Goal: Task Accomplishment & Management: Manage account settings

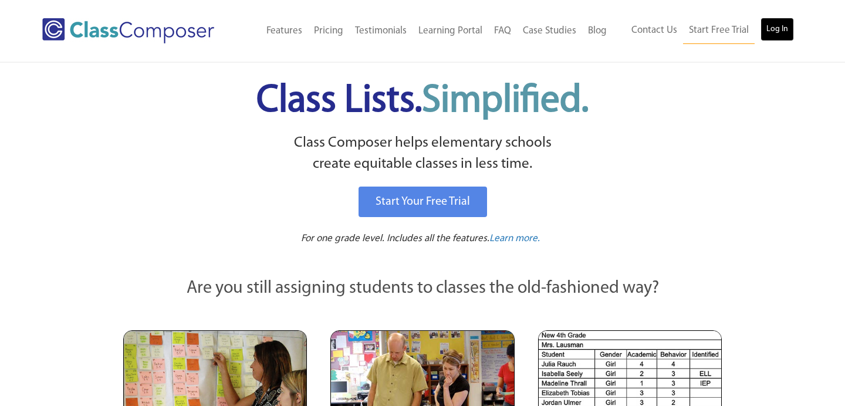
click at [779, 22] on link "Log In" at bounding box center [776, 29] width 33 height 23
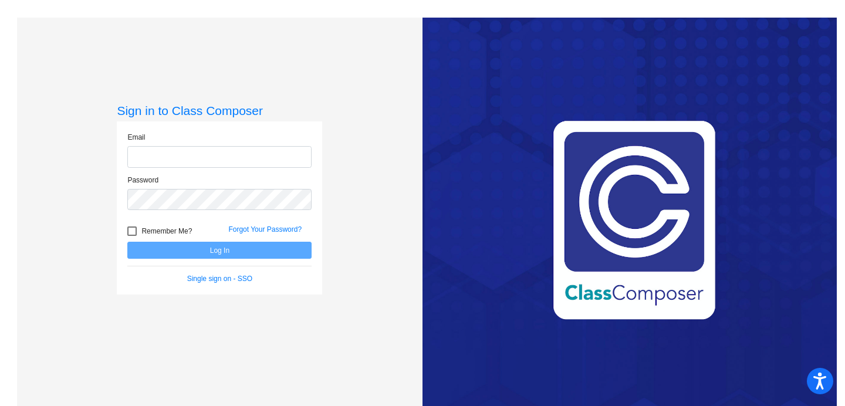
type input "tama.traudt@austinisd.org"
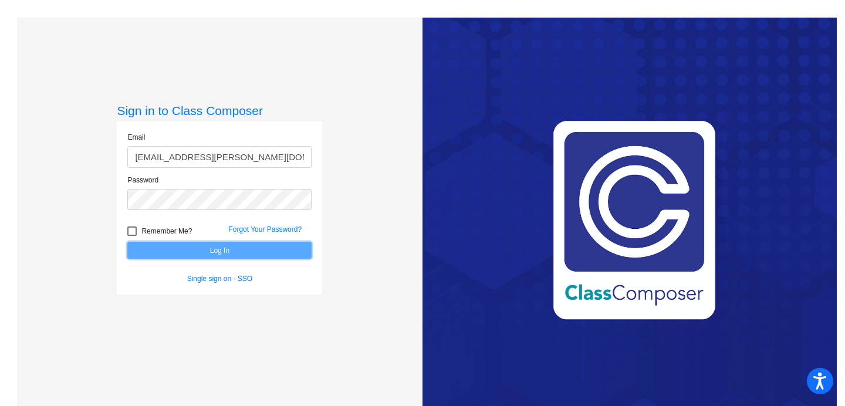
click at [219, 253] on button "Log In" at bounding box center [219, 250] width 184 height 17
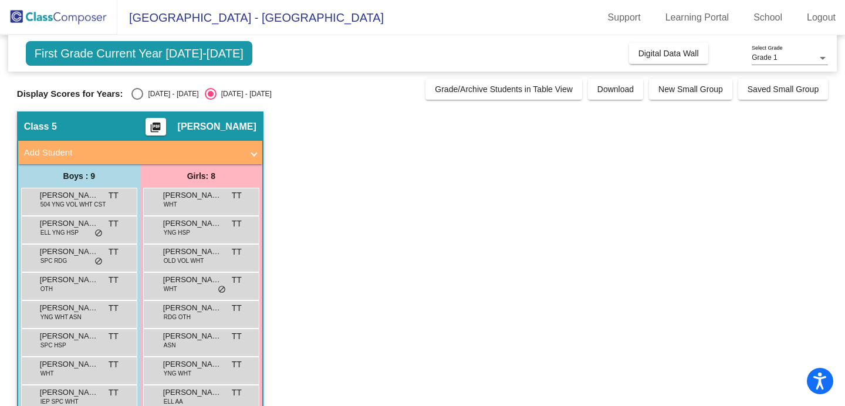
click at [138, 94] on div "Select an option" at bounding box center [137, 94] width 12 height 12
click at [137, 100] on input "2024 - 2025" at bounding box center [137, 100] width 1 height 1
radio input "true"
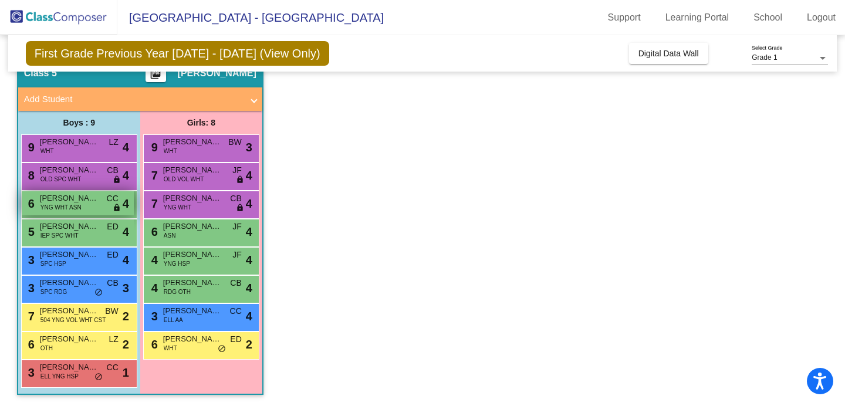
scroll to position [54, 0]
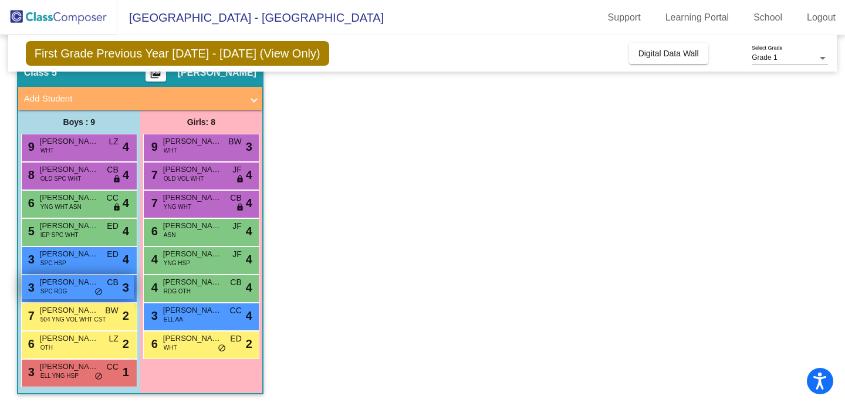
click at [73, 286] on span "Grant Shimek" at bounding box center [69, 282] width 59 height 12
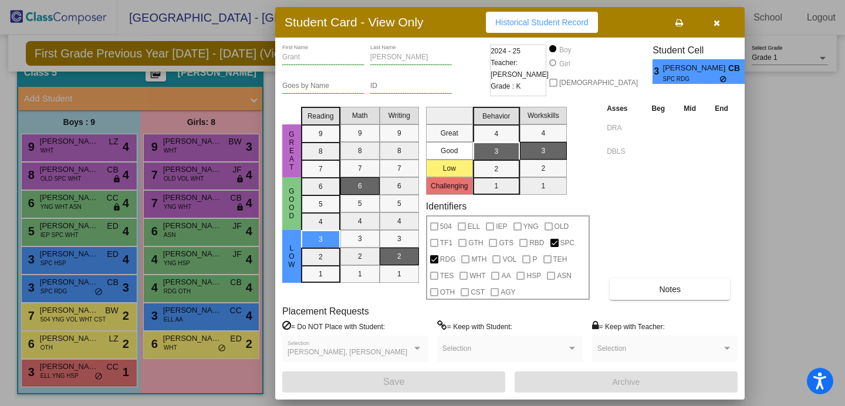
click at [717, 22] on icon "button" at bounding box center [716, 23] width 6 height 8
